Goal: Task Accomplishment & Management: Manage account settings

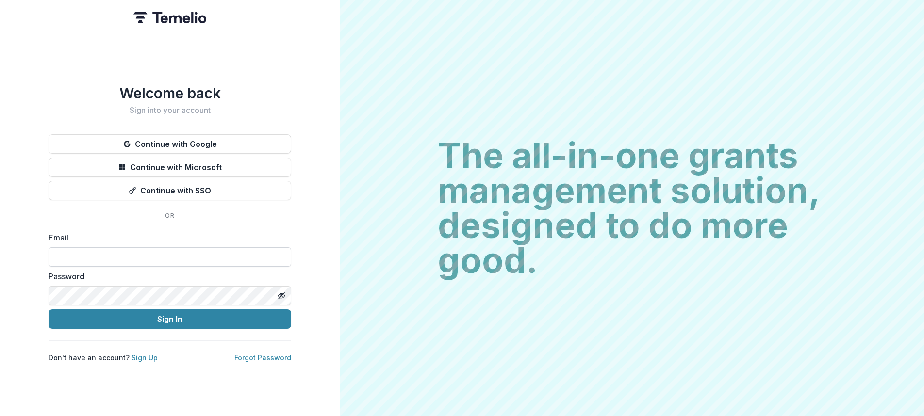
click at [92, 258] on input at bounding box center [170, 256] width 243 height 19
type input "**********"
click at [132, 317] on button "Sign In" at bounding box center [170, 318] width 243 height 19
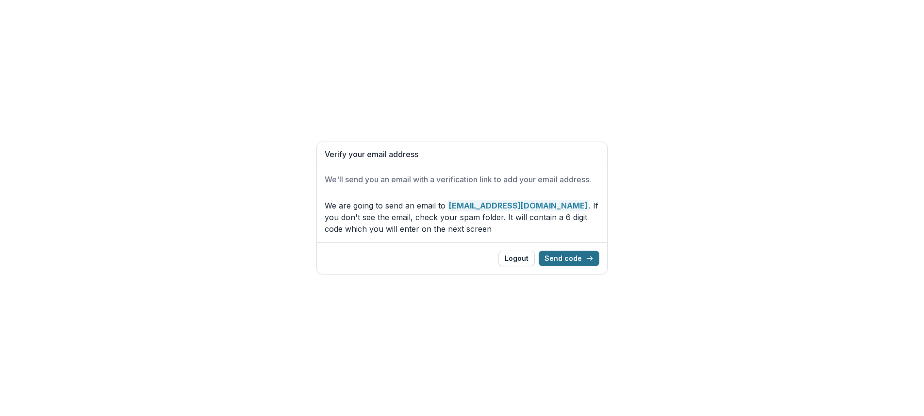
click at [564, 260] on button "Send code" at bounding box center [568, 259] width 61 height 16
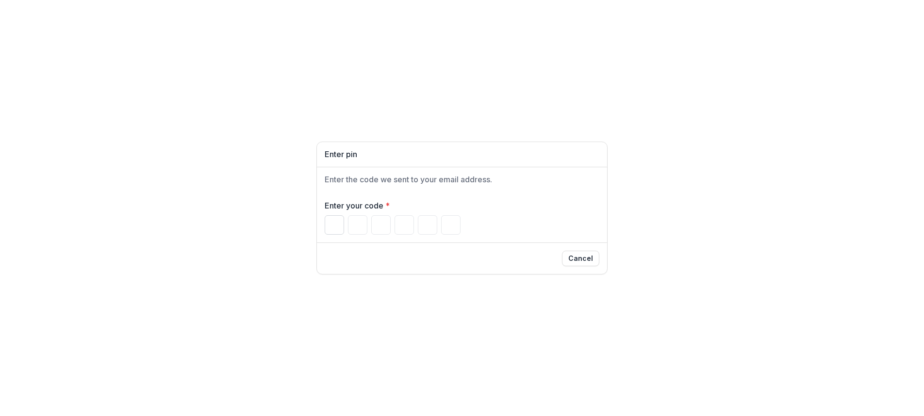
click at [332, 228] on input "Please enter your pin code" at bounding box center [334, 224] width 19 height 19
type input "*"
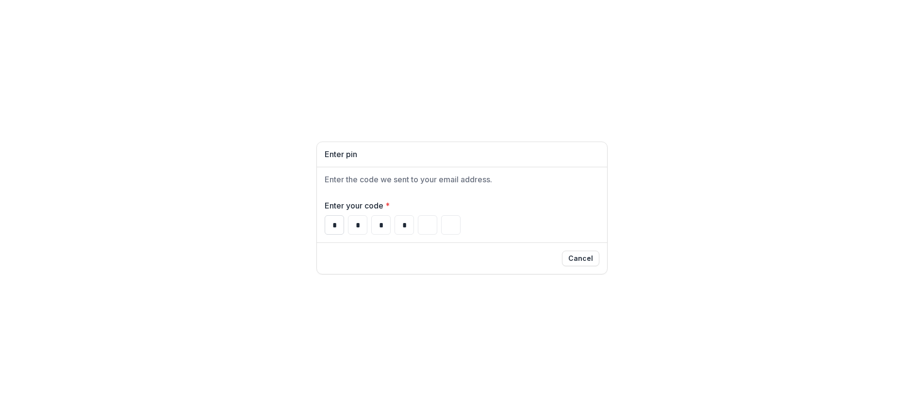
type input "*"
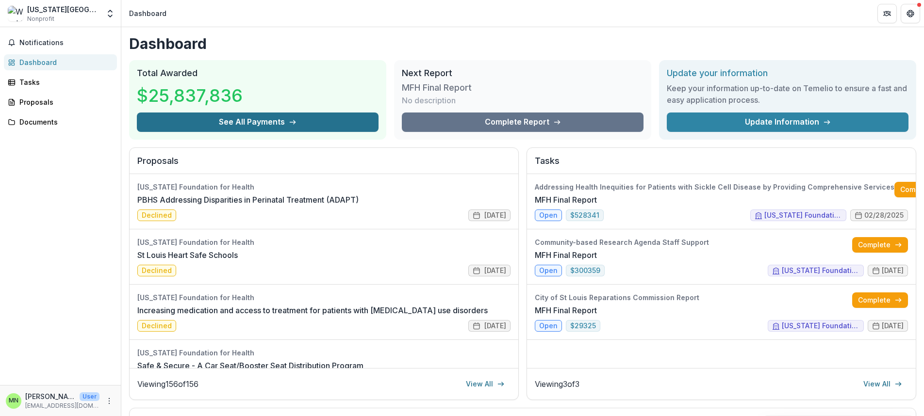
click at [296, 125] on button "See All Payments" at bounding box center [258, 122] width 242 height 19
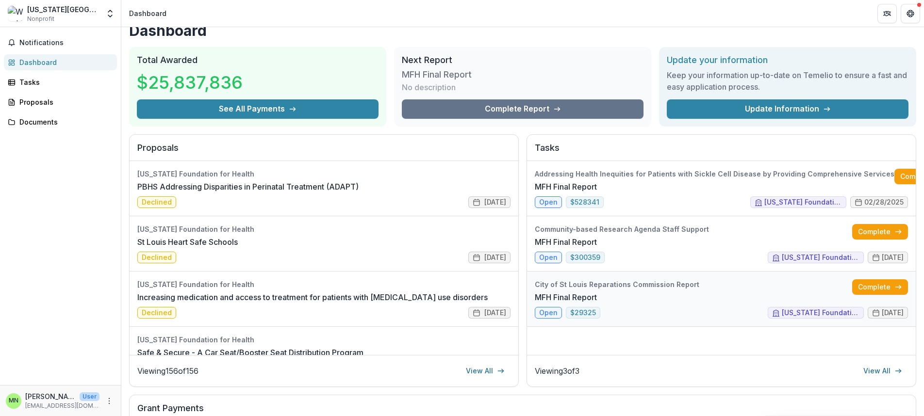
scroll to position [11, 0]
